Goal: Task Accomplishment & Management: Use online tool/utility

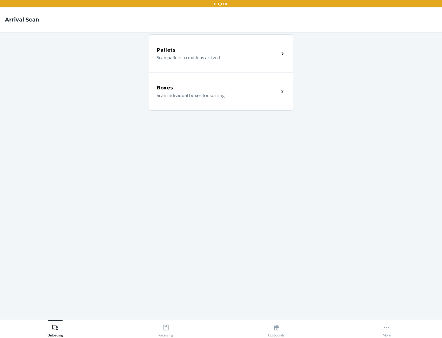
click at [218, 88] on div "Boxes" at bounding box center [218, 87] width 123 height 7
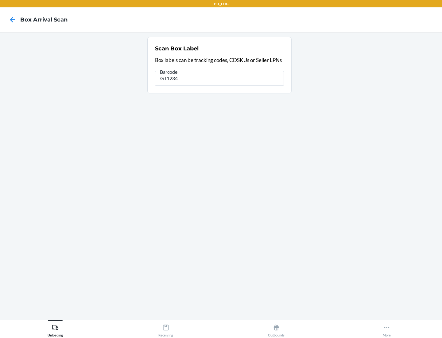
type input "GT1234"
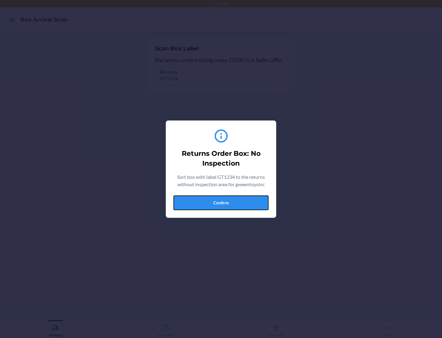
click at [221, 202] on button "Confirm" at bounding box center [221, 202] width 95 height 15
